Goal: Task Accomplishment & Management: Complete application form

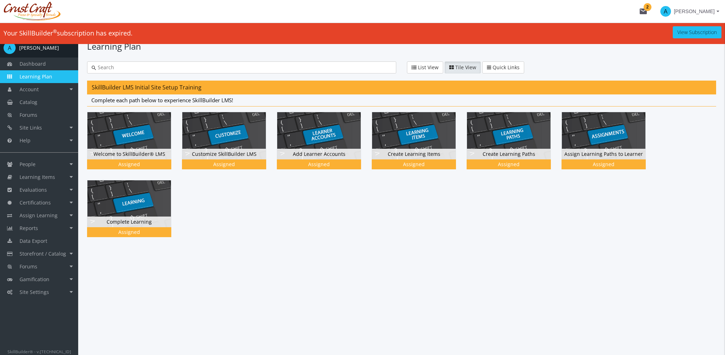
click at [43, 158] on ul "Dashboard Learning Plan Account Account Badges Certificates and Transcript Eval…" at bounding box center [39, 178] width 78 height 241
click at [44, 163] on link "People" at bounding box center [39, 164] width 78 height 13
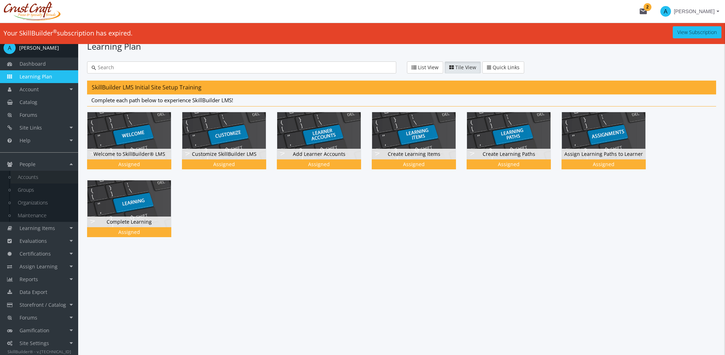
click at [42, 177] on link "Accounts" at bounding box center [44, 177] width 67 height 13
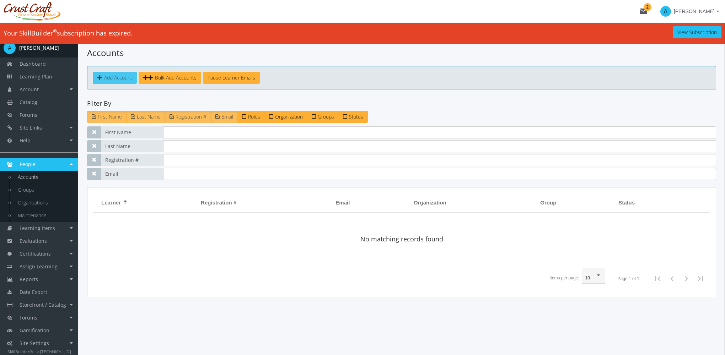
click at [112, 78] on span "Add Account" at bounding box center [118, 77] width 28 height 7
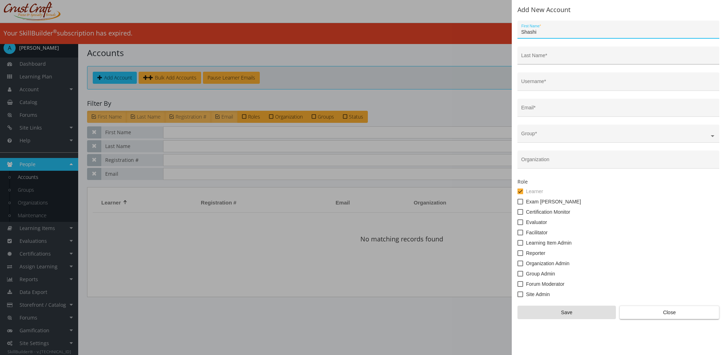
type input "Shashi"
type input "Ram"
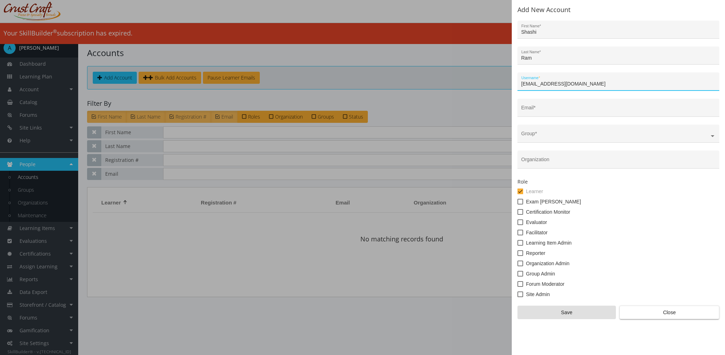
drag, startPoint x: 580, startPoint y: 83, endPoint x: 512, endPoint y: 83, distance: 68.2
click at [505, 83] on div "Add New Account [PERSON_NAME] First Name * [PERSON_NAME] Last Name * [EMAIL_ADD…" at bounding box center [362, 177] width 725 height 355
type input "[EMAIL_ADDRESS][DOMAIN_NAME]"
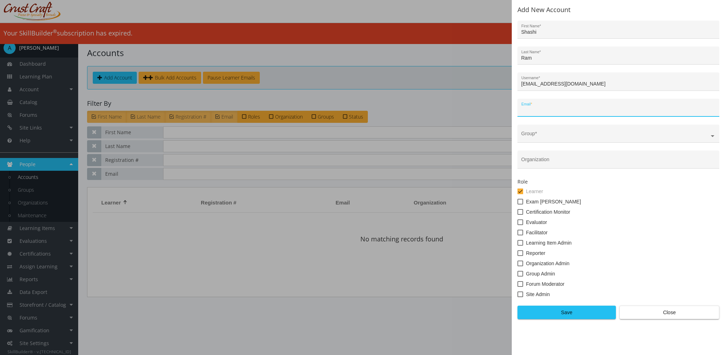
click at [547, 111] on input "Email *" at bounding box center [618, 111] width 194 height 6
paste input "[EMAIL_ADDRESS][DOMAIN_NAME]"
type input "[EMAIL_ADDRESS][DOMAIN_NAME]"
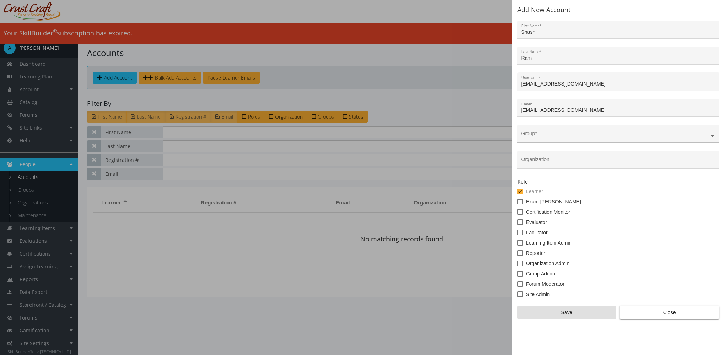
click at [545, 130] on div "Group *" at bounding box center [618, 135] width 194 height 15
click at [543, 135] on input "text" at bounding box center [618, 137] width 194 height 6
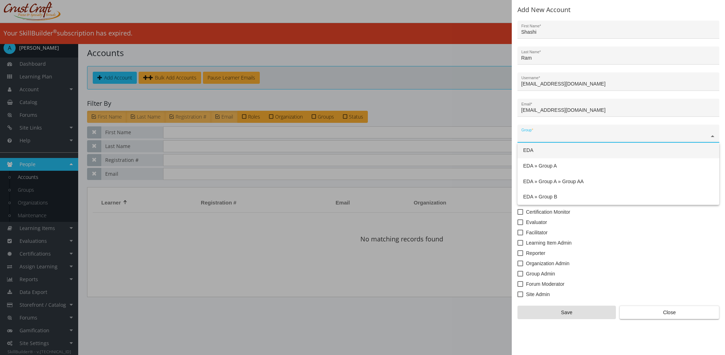
click at [545, 152] on div "EDA" at bounding box center [618, 151] width 202 height 16
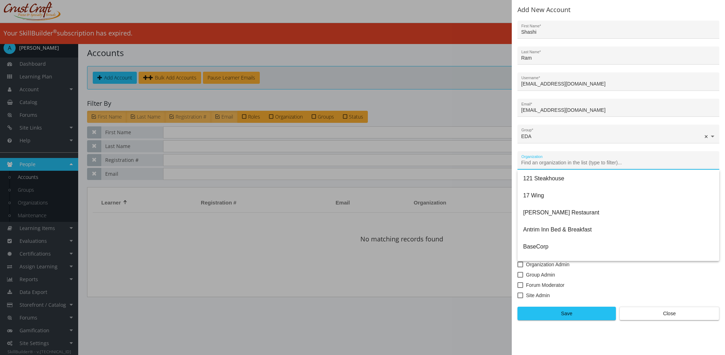
click at [542, 162] on input "Organization" at bounding box center [618, 163] width 194 height 6
click at [540, 180] on span "121 Steakhouse" at bounding box center [618, 178] width 190 height 17
type input "121 Steakhouse"
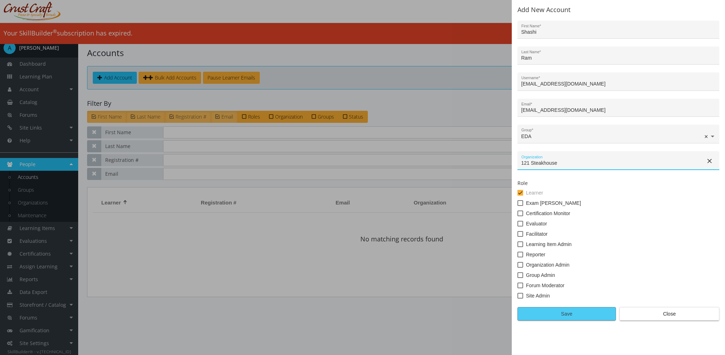
click at [551, 317] on span "Save" at bounding box center [566, 314] width 86 height 13
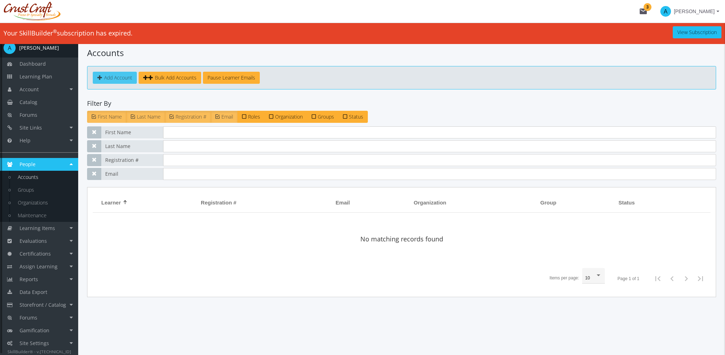
click at [94, 75] on link "Add Account" at bounding box center [115, 78] width 44 height 12
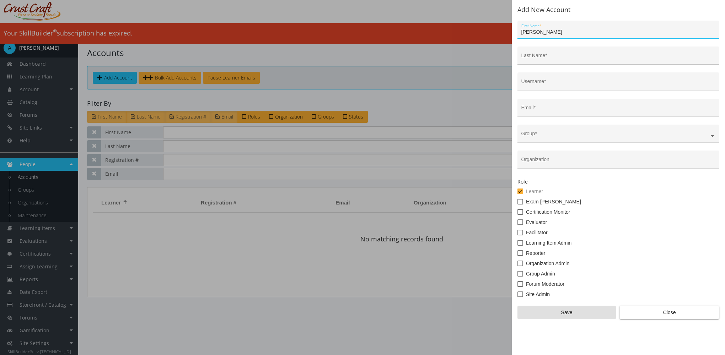
type input "[PERSON_NAME]"
type input "Ram"
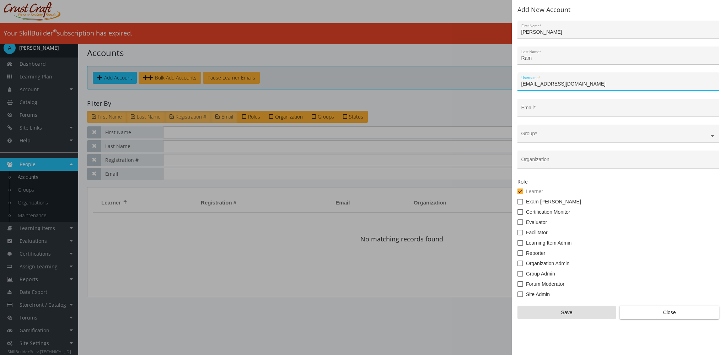
type input "[EMAIL_ADDRESS][DOMAIN_NAME]"
click at [601, 81] on div "[EMAIL_ADDRESS][DOMAIN_NAME] Username *" at bounding box center [618, 83] width 194 height 15
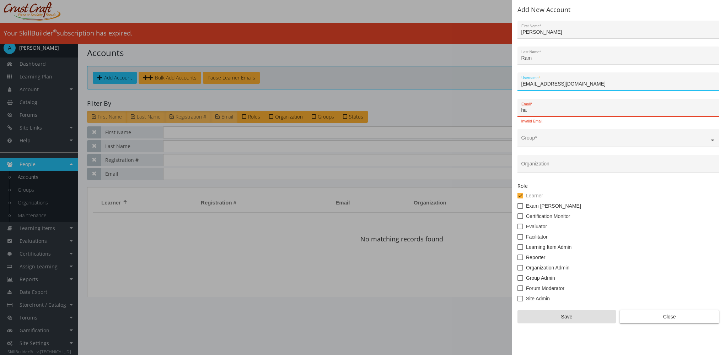
drag, startPoint x: 604, startPoint y: 83, endPoint x: 507, endPoint y: 83, distance: 97.0
click at [507, 83] on div "Add New Account [PERSON_NAME] First Name * [PERSON_NAME] Last Name * [EMAIL_ADD…" at bounding box center [362, 177] width 725 height 355
click at [538, 109] on input "ha" at bounding box center [618, 111] width 194 height 6
drag, startPoint x: 538, startPoint y: 109, endPoint x: 512, endPoint y: 109, distance: 26.6
click at [512, 109] on div "Add New Account [PERSON_NAME] First Name * [PERSON_NAME] Last Name * [EMAIL_ADD…" at bounding box center [618, 177] width 213 height 355
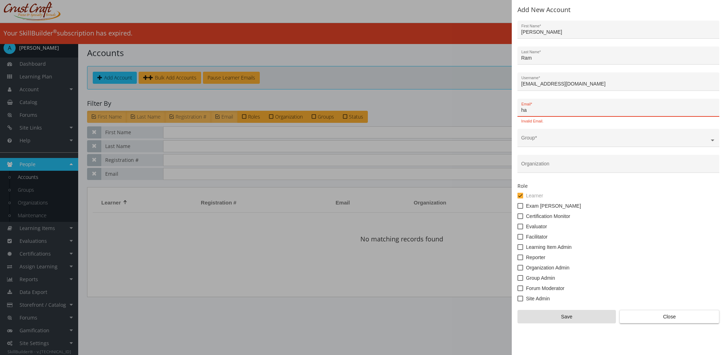
paste input "[EMAIL_ADDRESS][DOMAIN_NAME]"
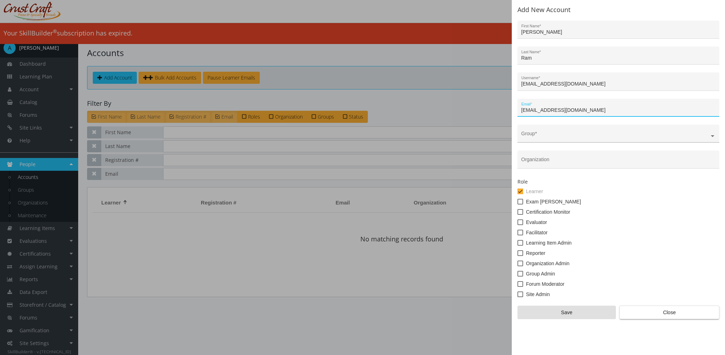
type input "[EMAIL_ADDRESS][DOMAIN_NAME]"
click at [542, 133] on ng-select at bounding box center [618, 137] width 202 height 11
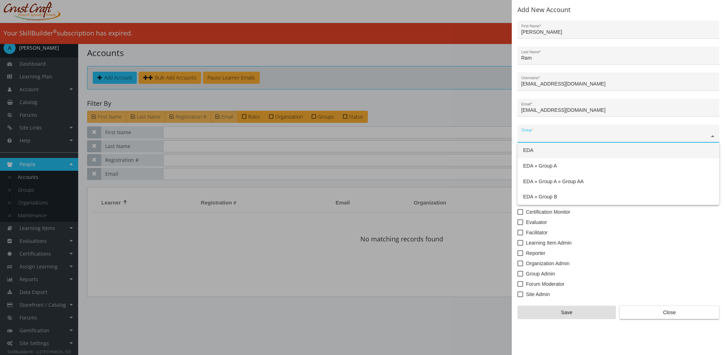
click at [544, 148] on div "EDA" at bounding box center [618, 151] width 202 height 16
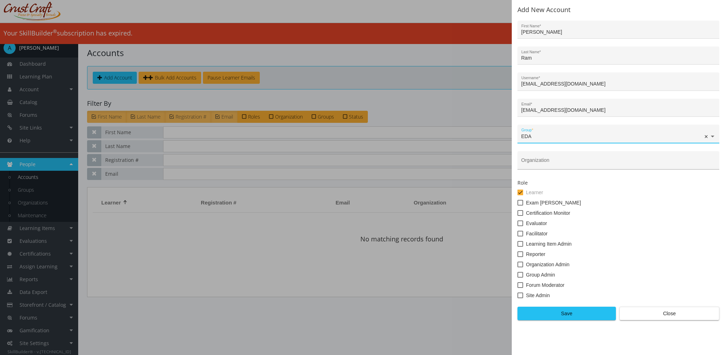
click at [534, 163] on input "Organization" at bounding box center [618, 163] width 194 height 6
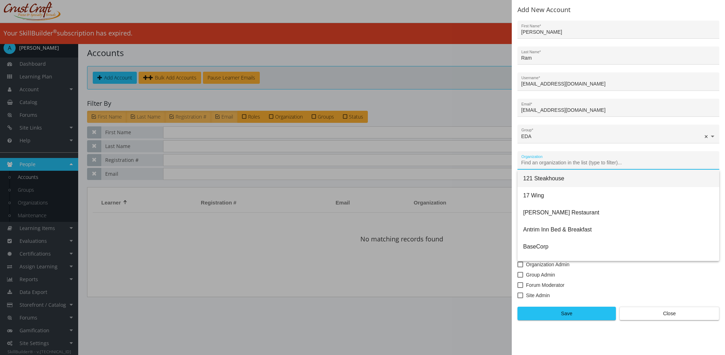
click at [538, 176] on span "121 Steakhouse" at bounding box center [618, 178] width 190 height 17
type input "121 Steakhouse"
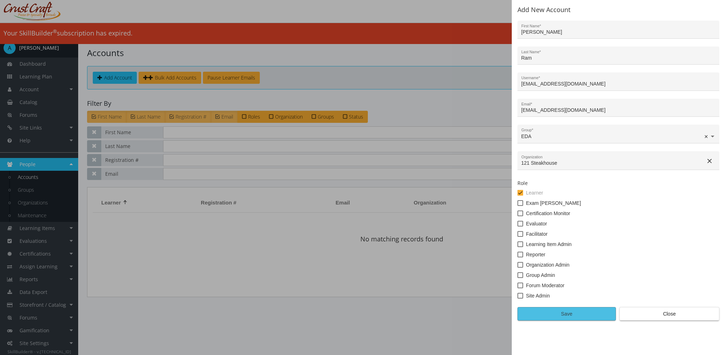
click at [550, 312] on span "Save" at bounding box center [566, 314] width 86 height 13
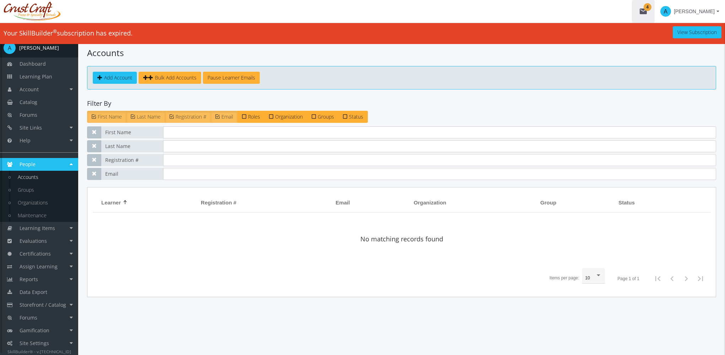
click at [644, 14] on mat-icon "mail 4" at bounding box center [643, 11] width 9 height 9
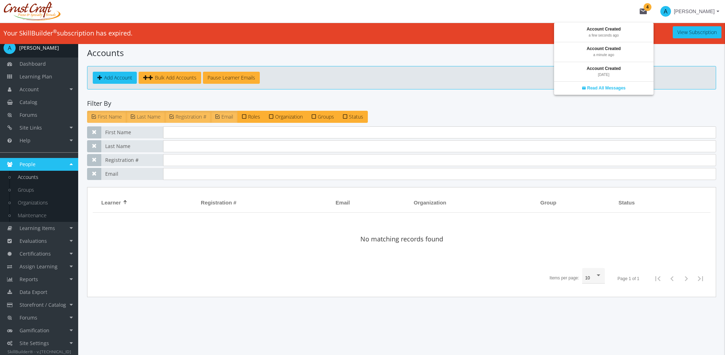
click at [41, 78] on div at bounding box center [362, 177] width 725 height 355
